Goal: Information Seeking & Learning: Compare options

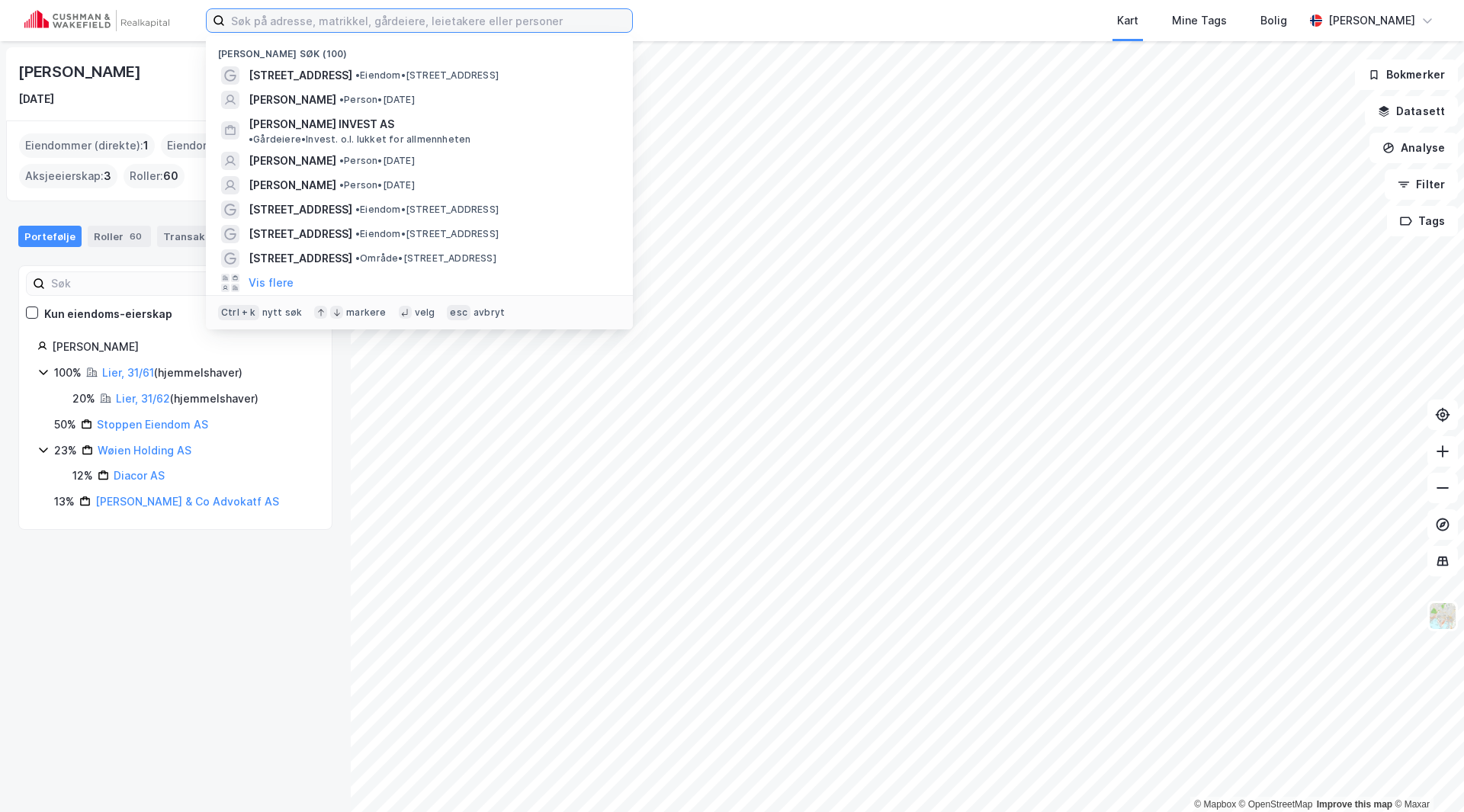
click at [276, 19] on input at bounding box center [428, 21] width 407 height 23
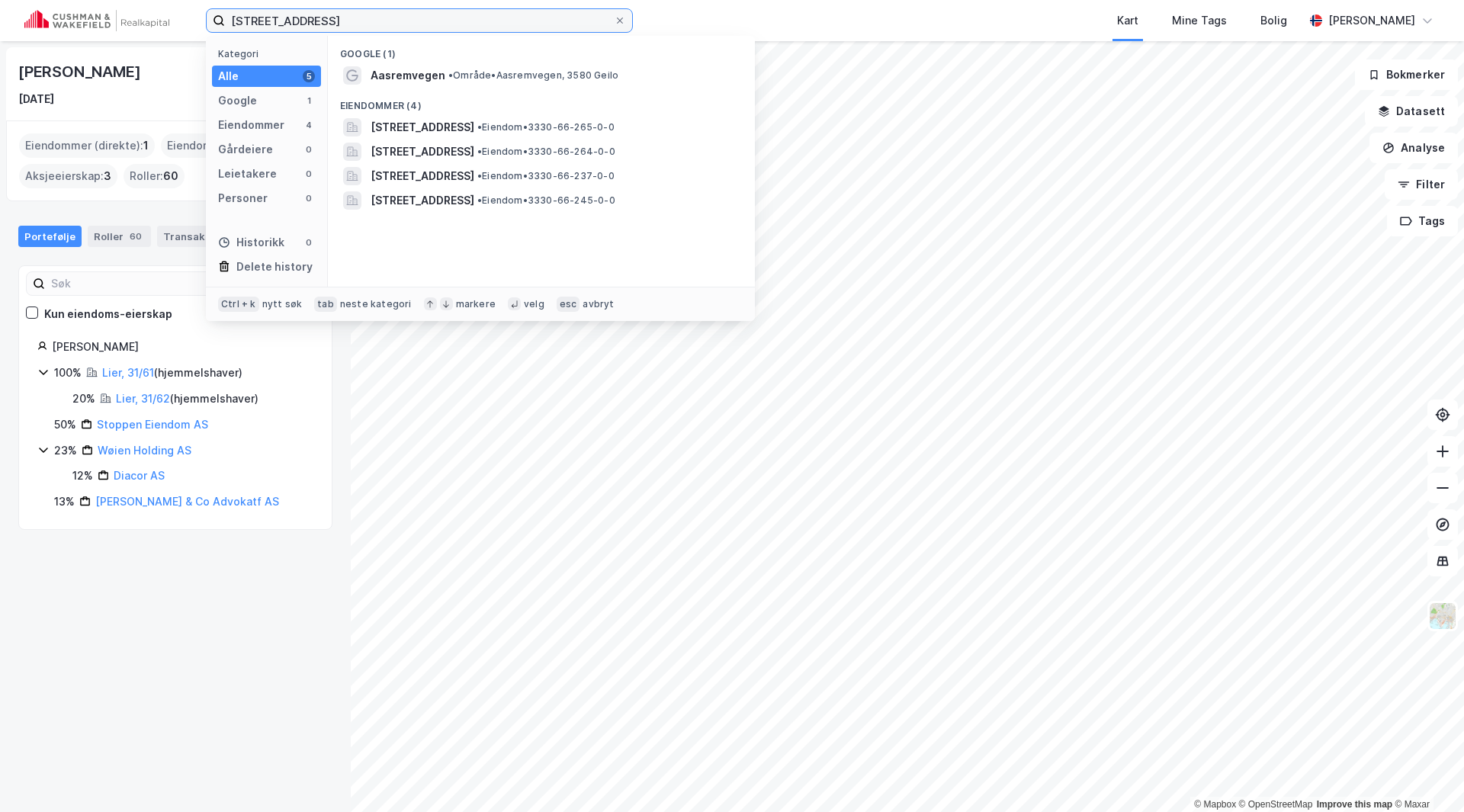
type input "[STREET_ADDRESS]"
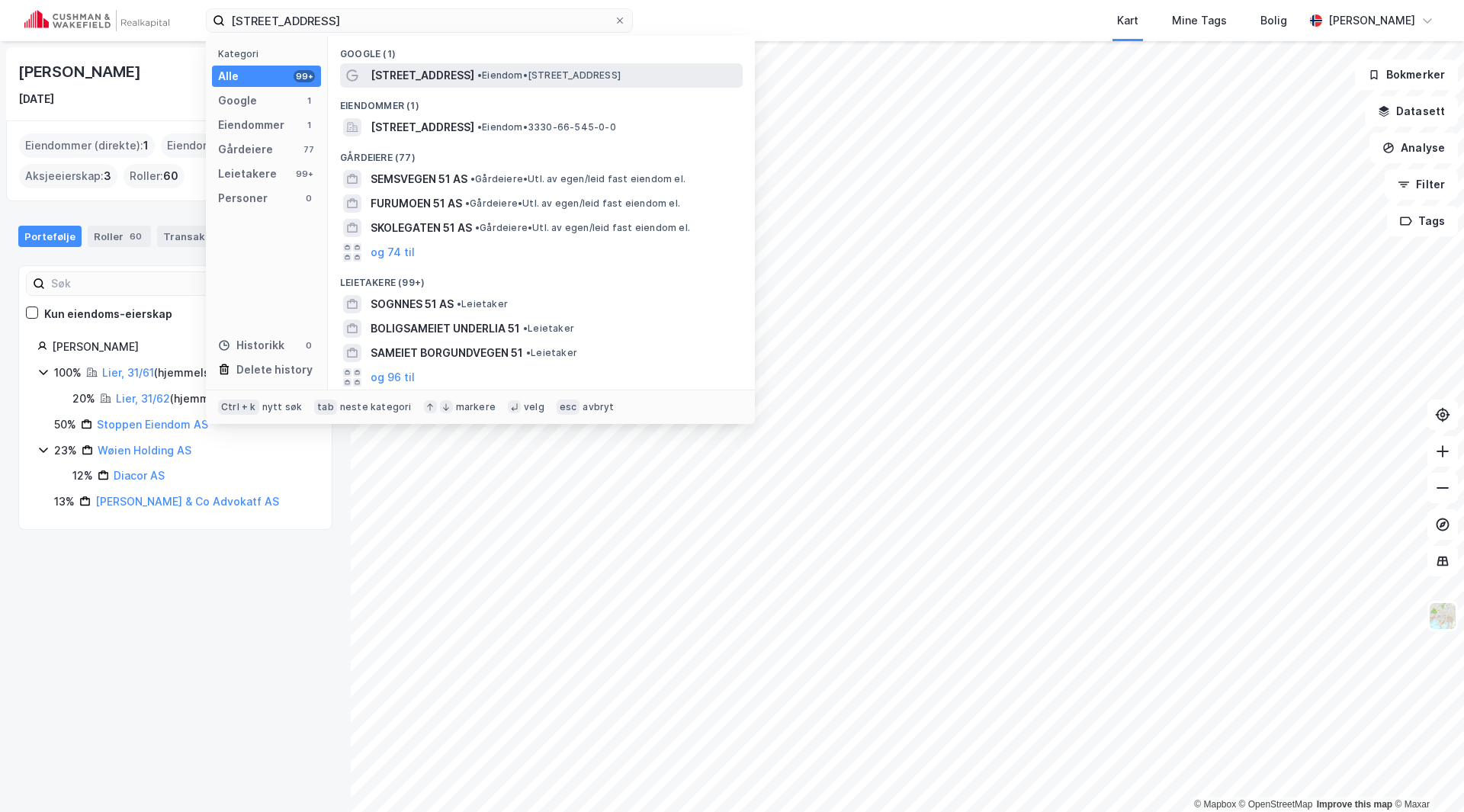
click at [396, 80] on span "[STREET_ADDRESS]" at bounding box center [422, 75] width 104 height 18
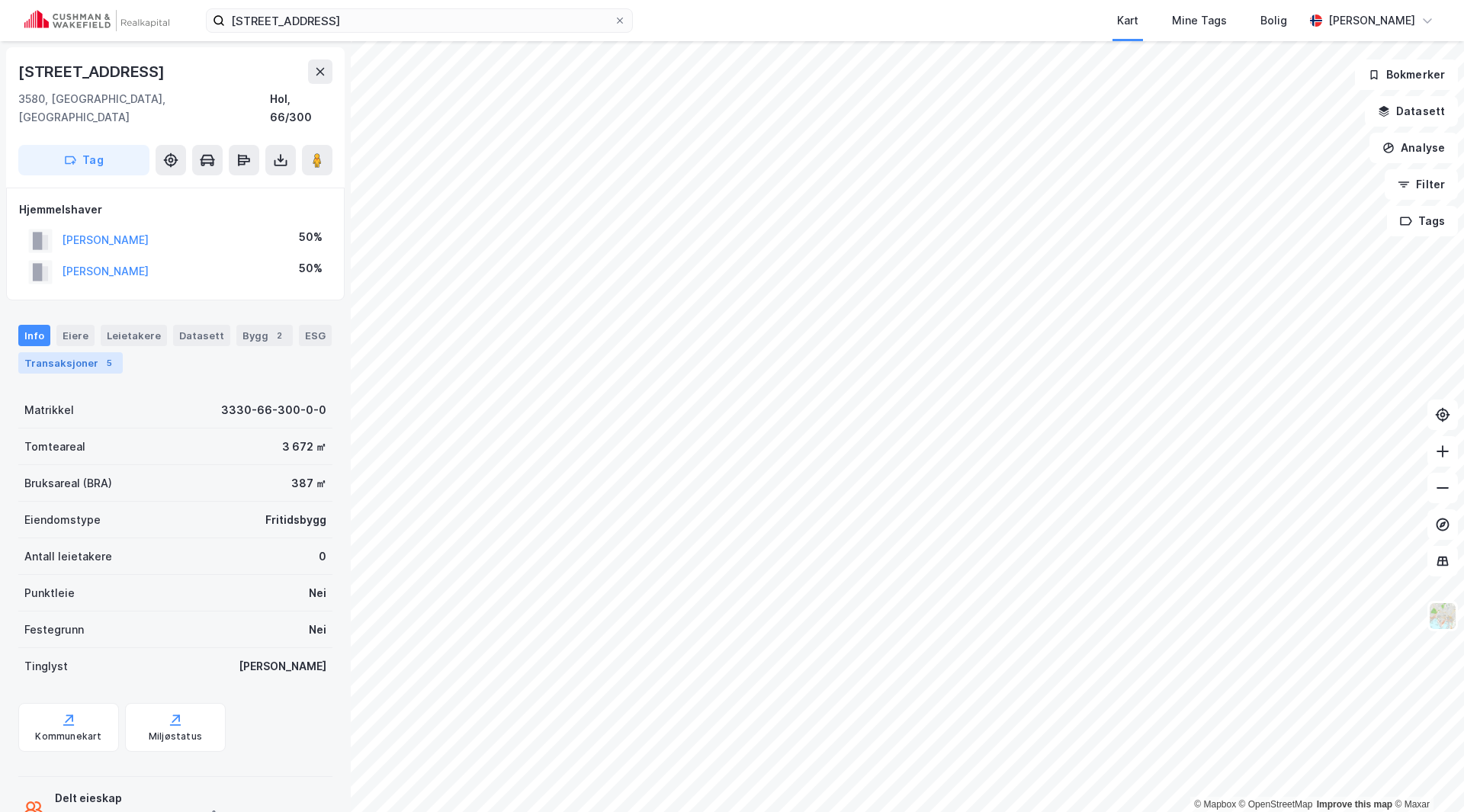
click at [65, 352] on div "Transaksjoner 5" at bounding box center [70, 363] width 105 height 21
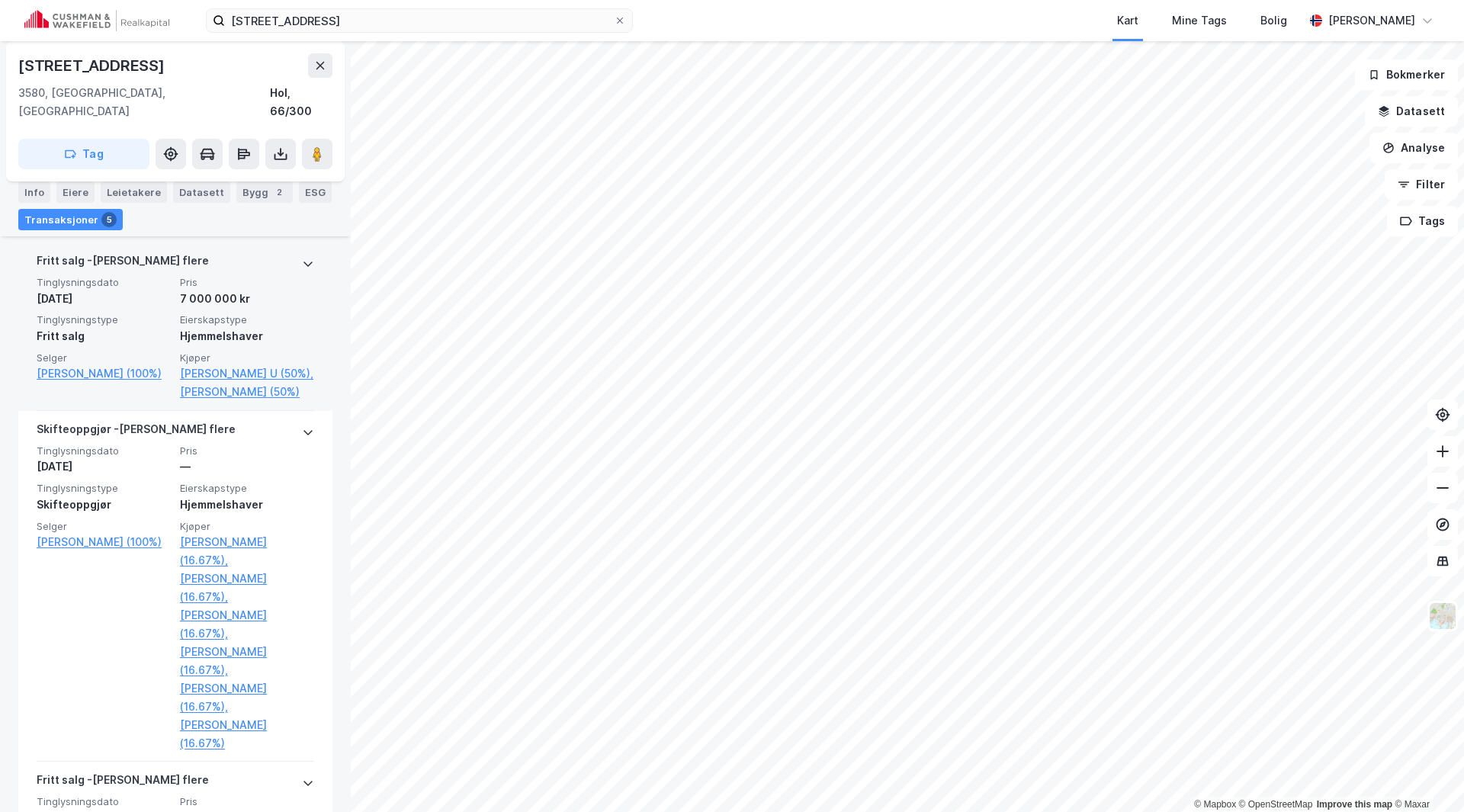
scroll to position [348, 0]
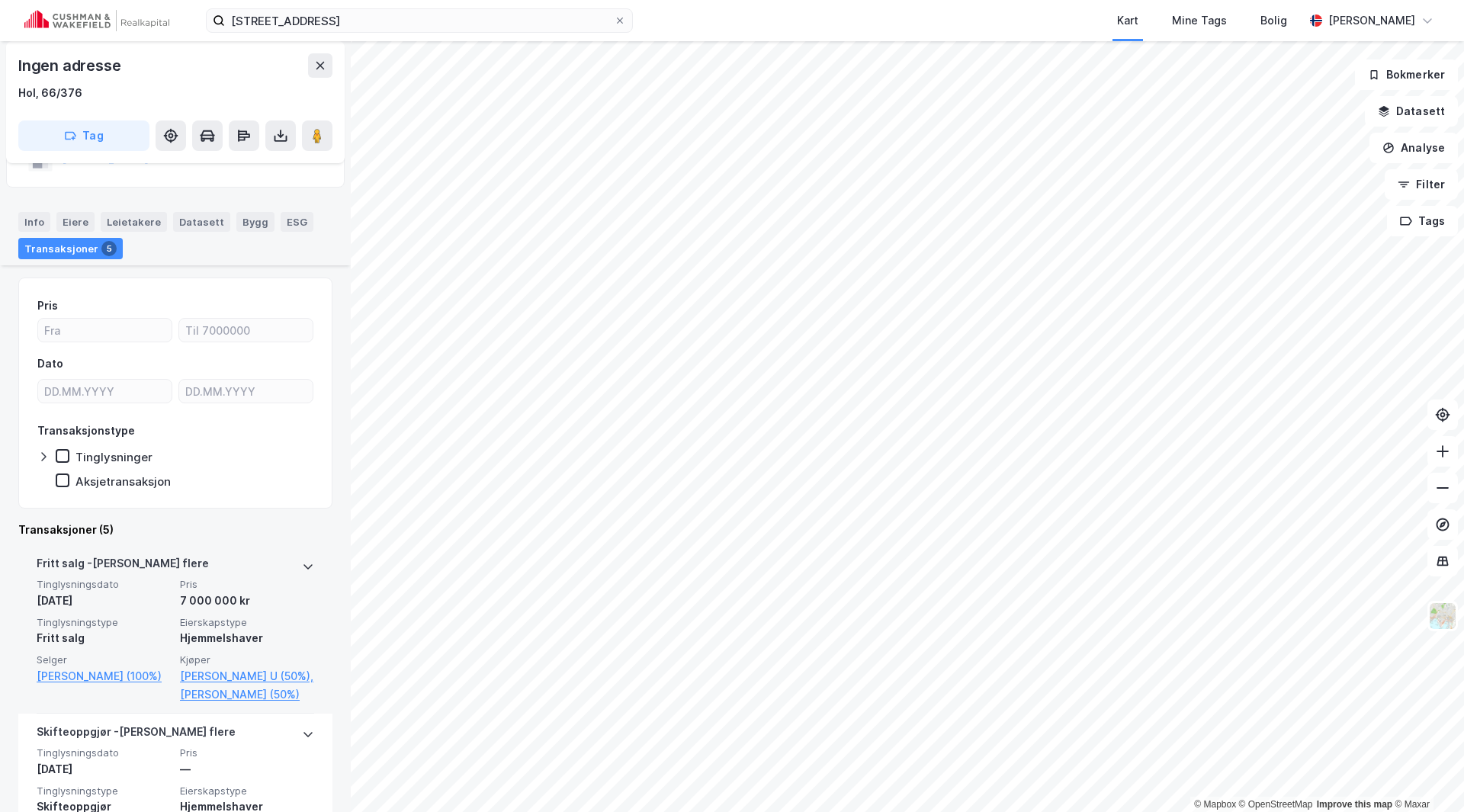
scroll to position [305, 0]
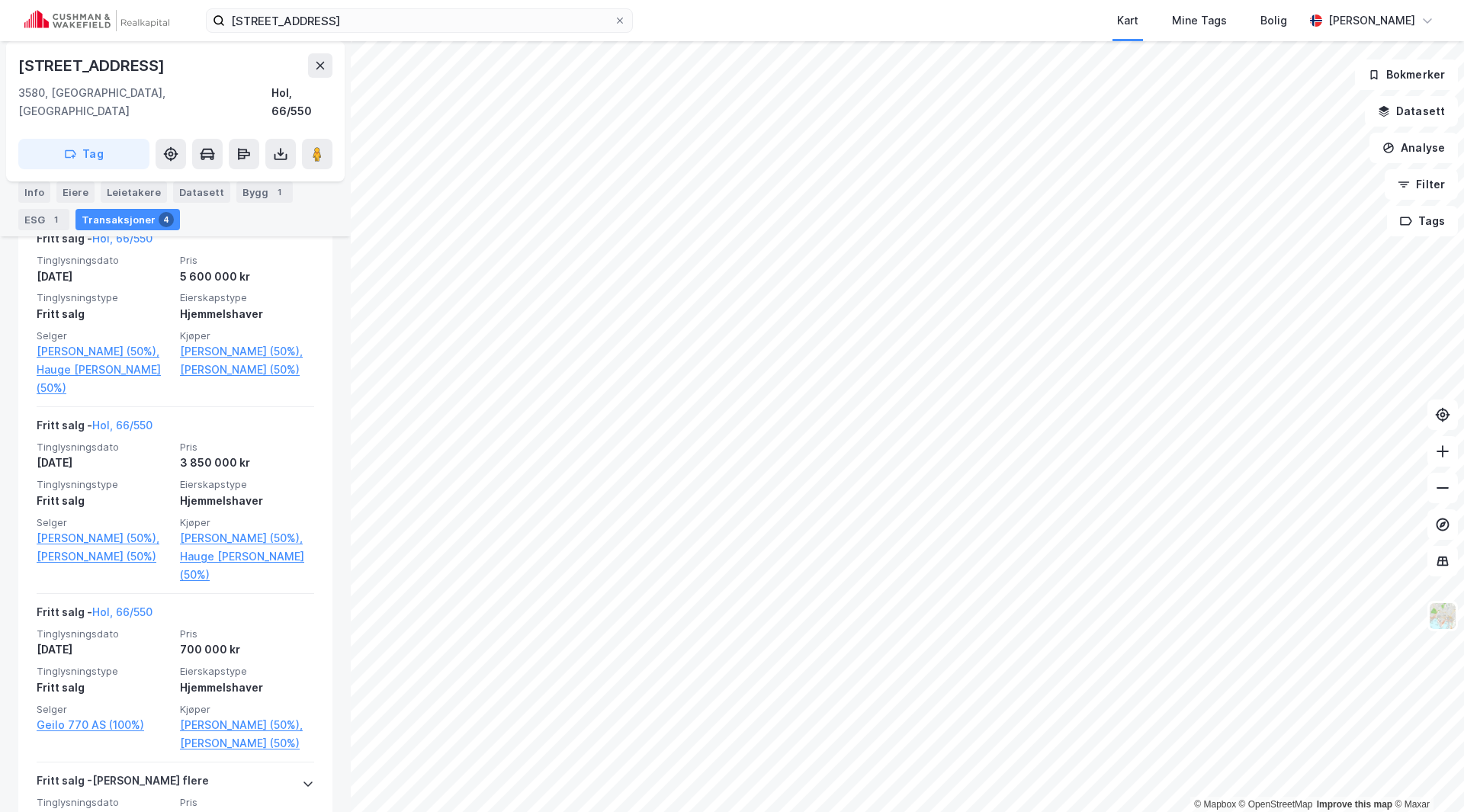
scroll to position [365, 0]
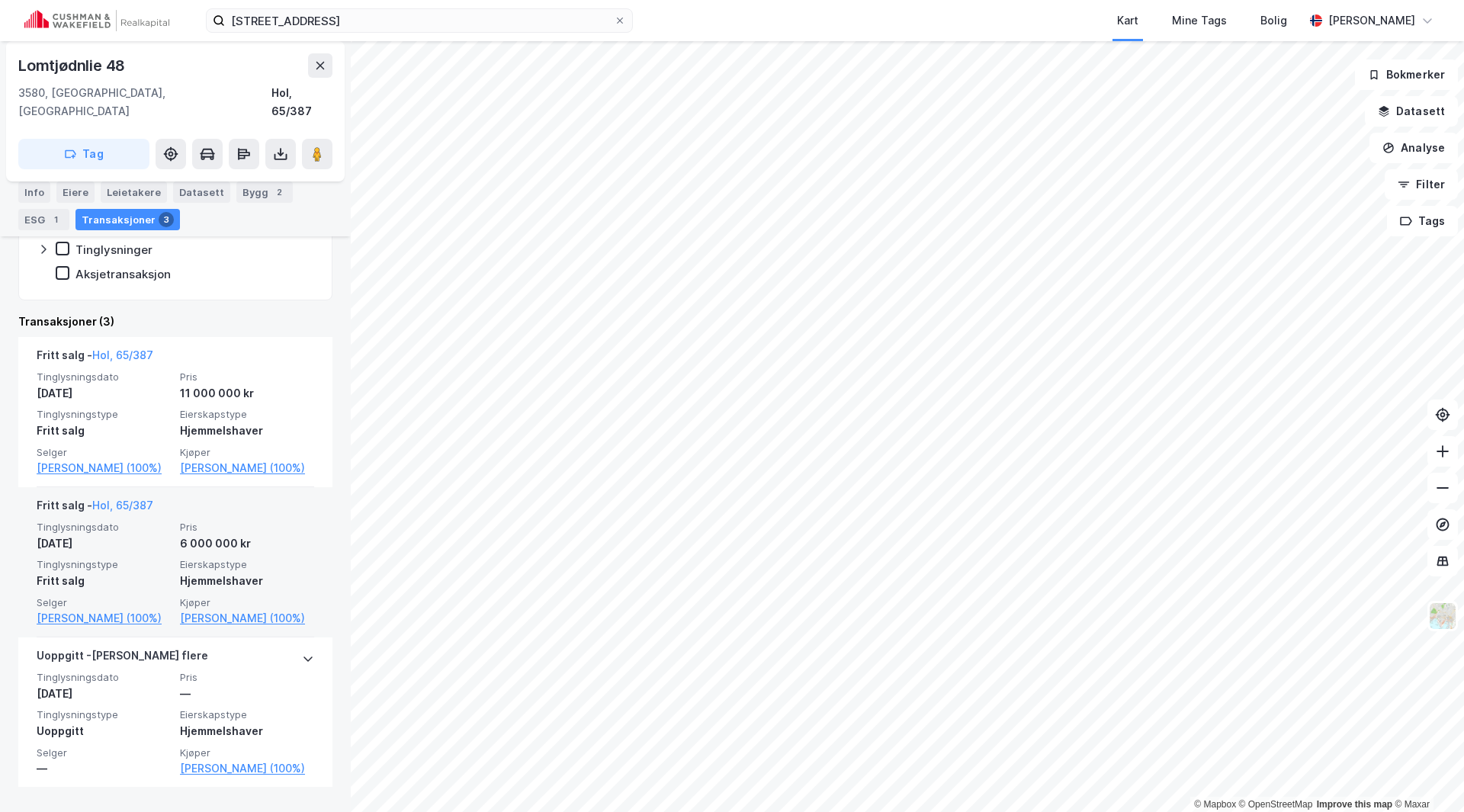
scroll to position [302, 0]
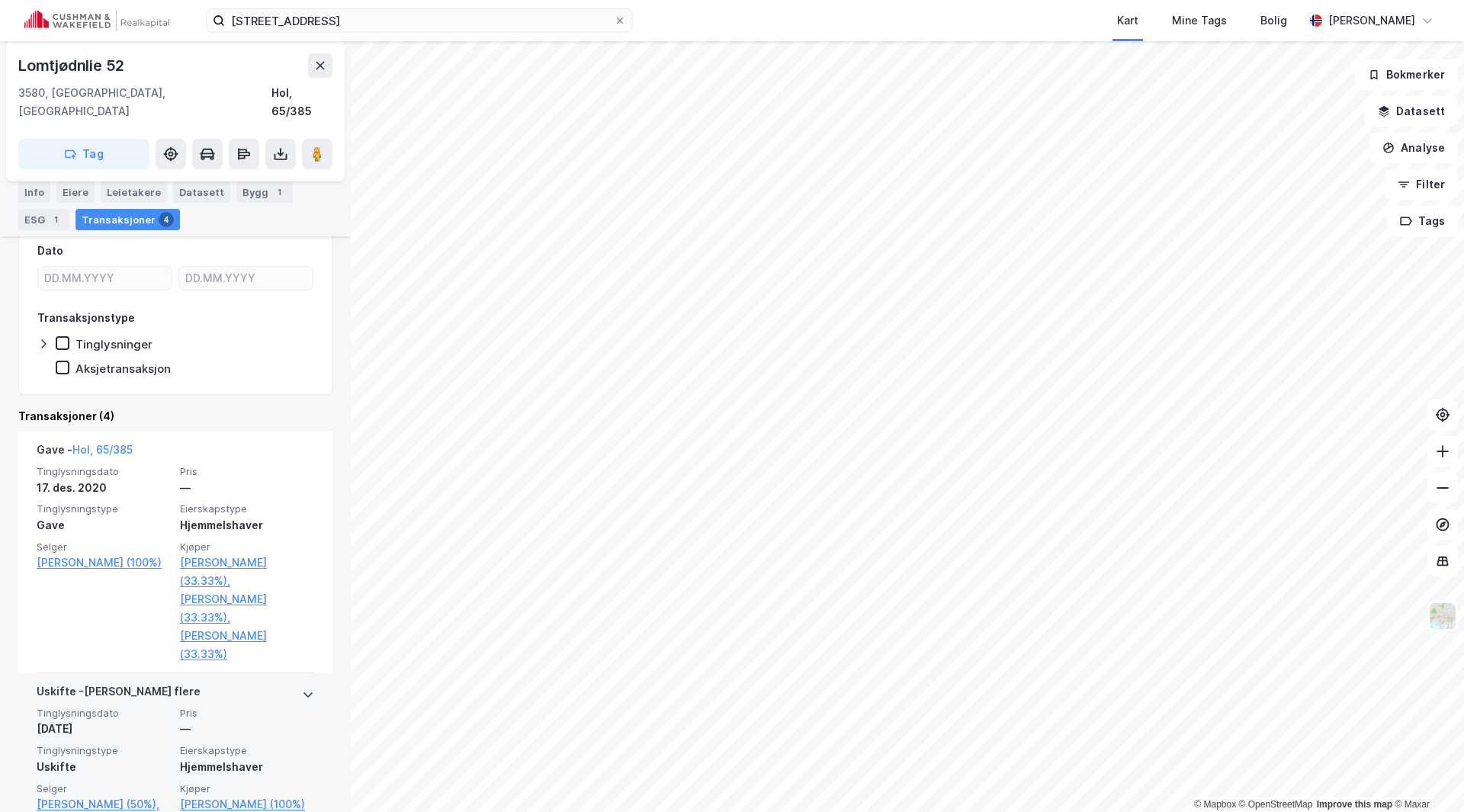
scroll to position [305, 0]
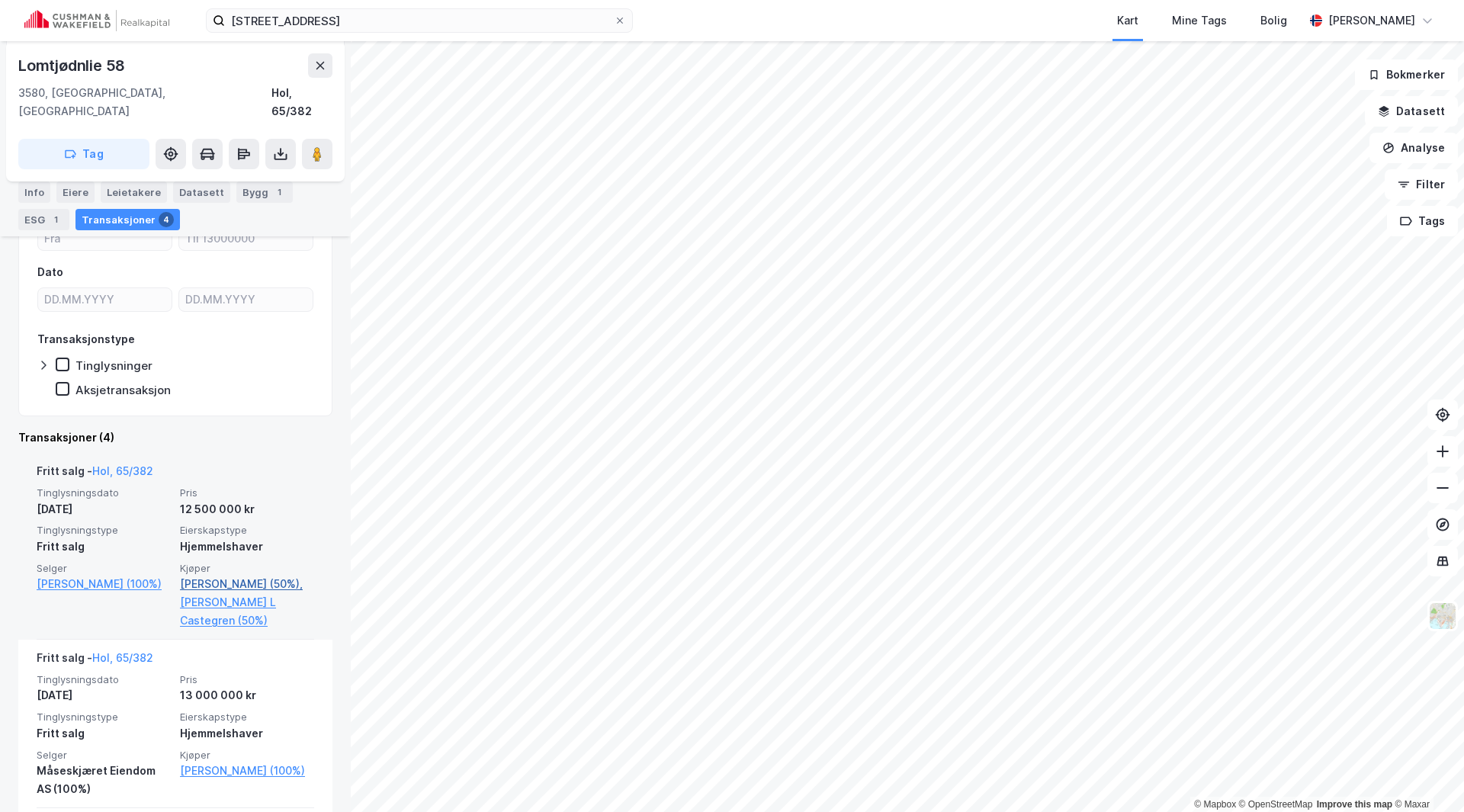
scroll to position [228, 0]
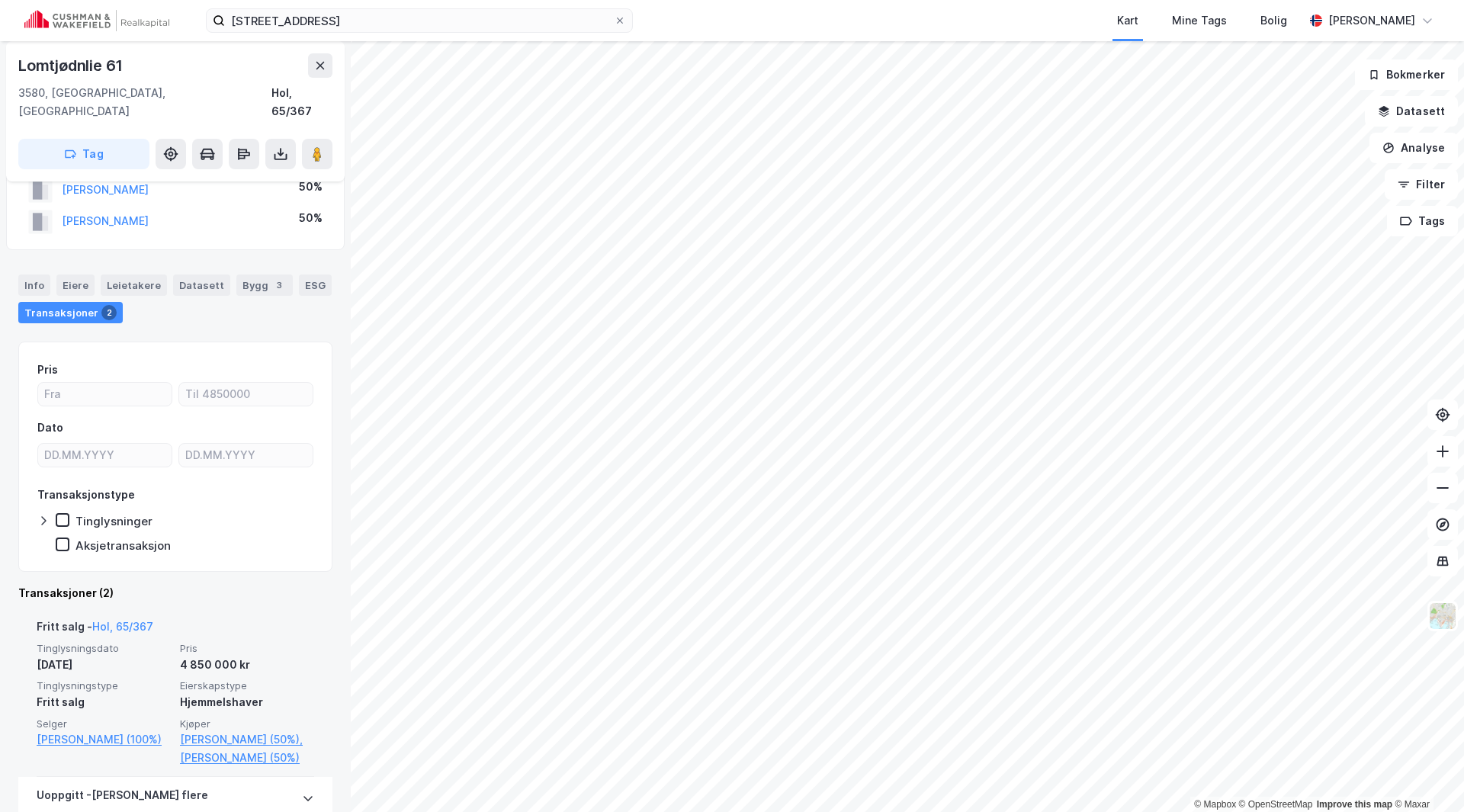
scroll to position [76, 0]
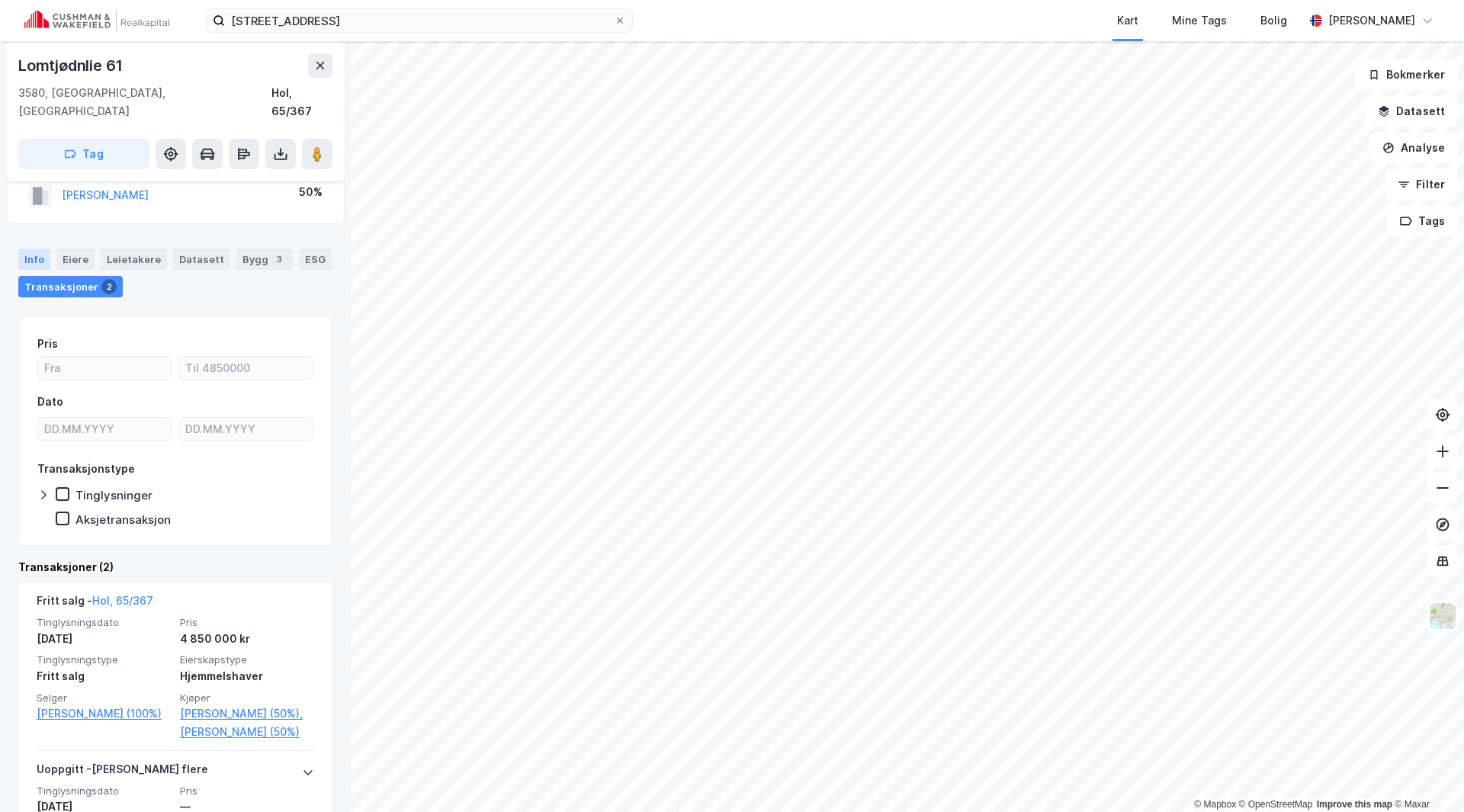
click at [32, 249] on div "Info" at bounding box center [34, 259] width 32 height 21
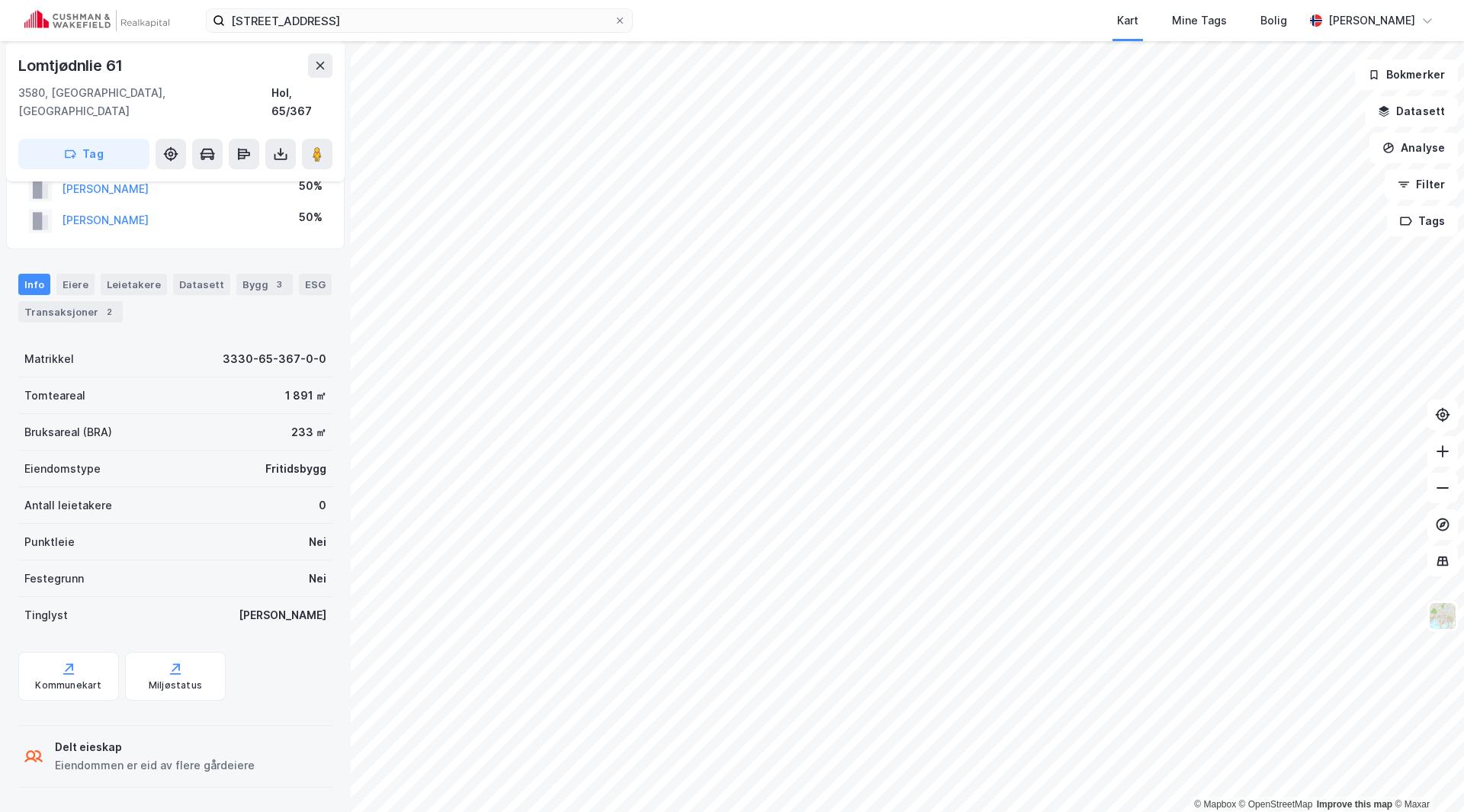
scroll to position [33, 0]
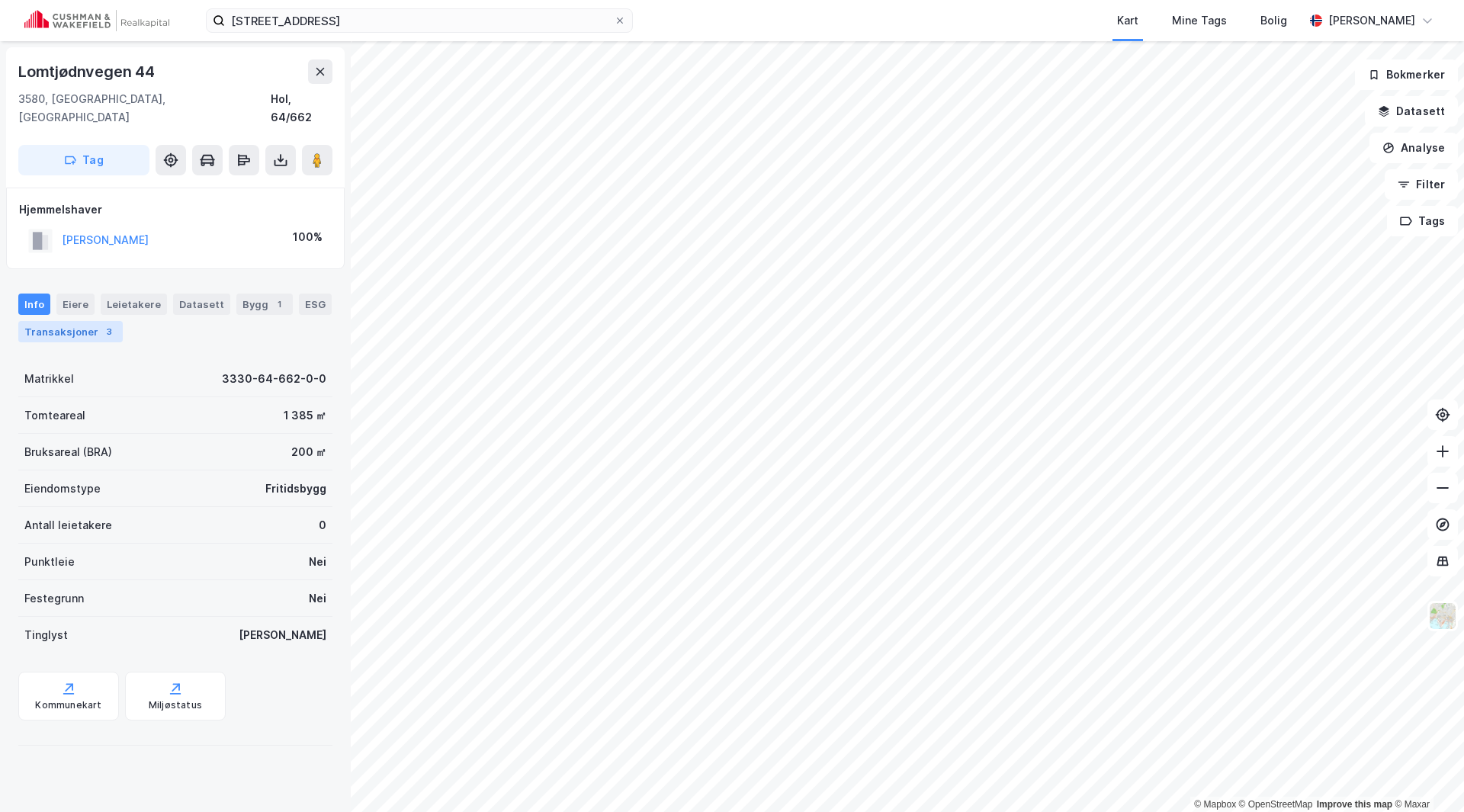
click at [75, 321] on div "Transaksjoner 3" at bounding box center [70, 331] width 105 height 21
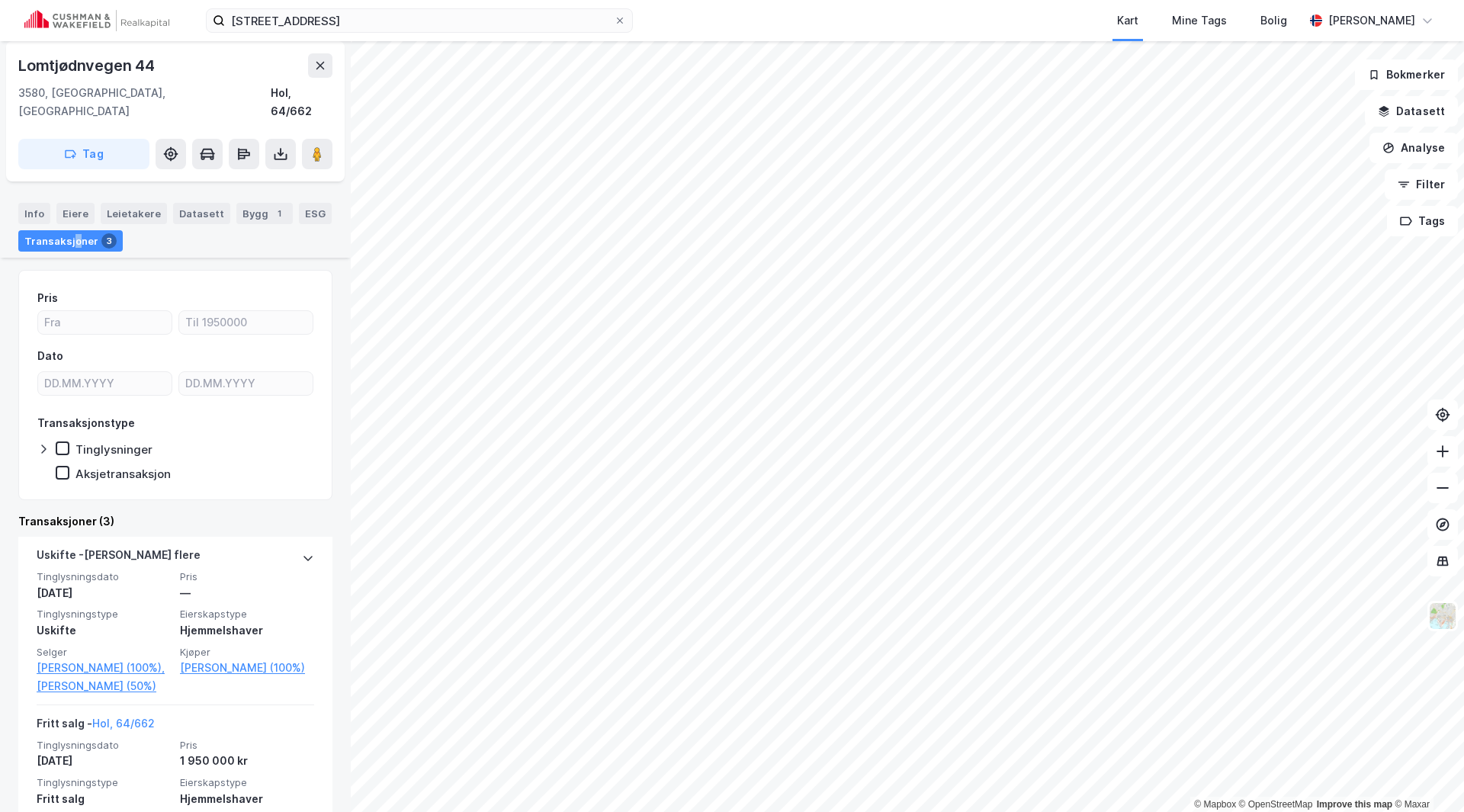
scroll to position [305, 0]
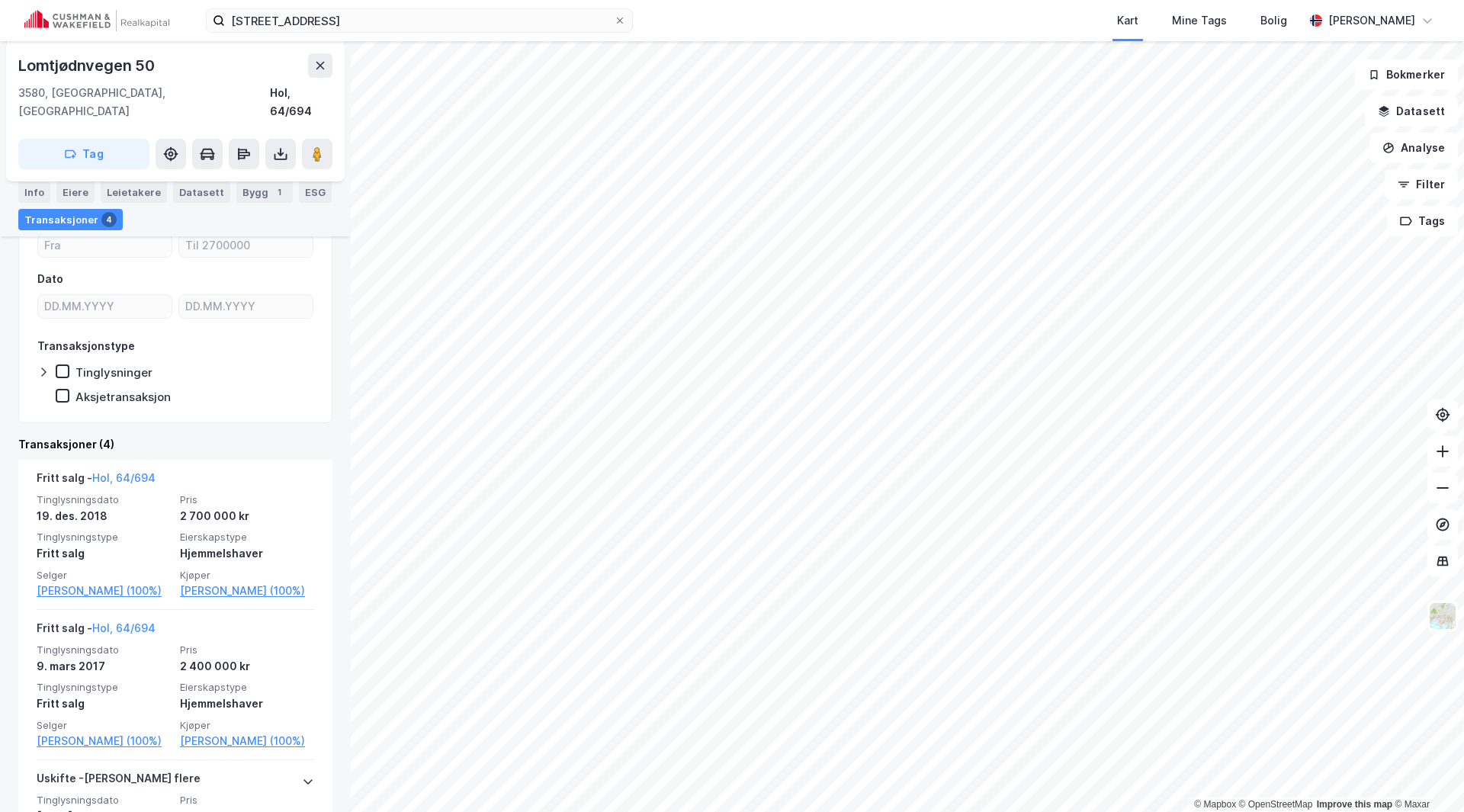
scroll to position [153, 0]
